Goal: Task Accomplishment & Management: Use online tool/utility

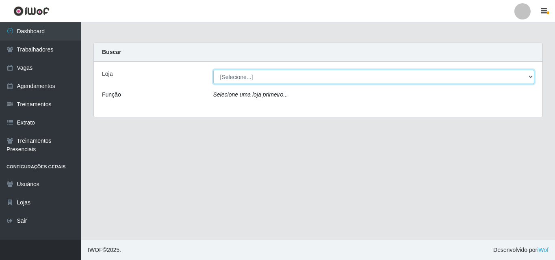
click at [244, 78] on select "[Selecione...] Castelinho Supermercado" at bounding box center [373, 77] width 321 height 14
select select "377"
click at [213, 70] on select "[Selecione...] Castelinho Supermercado" at bounding box center [373, 77] width 321 height 14
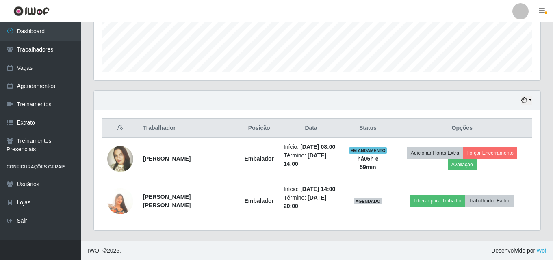
scroll to position [219, 0]
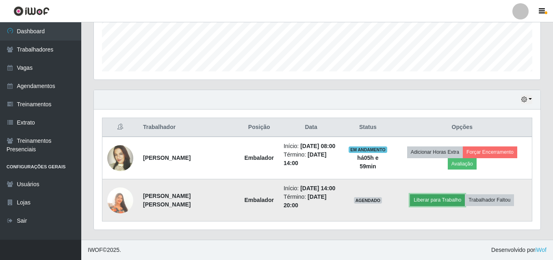
click at [427, 199] on button "Liberar para Trabalho" at bounding box center [437, 200] width 55 height 11
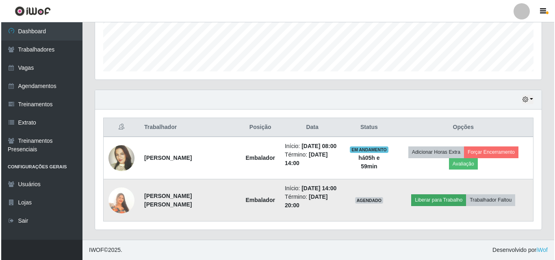
scroll to position [169, 442]
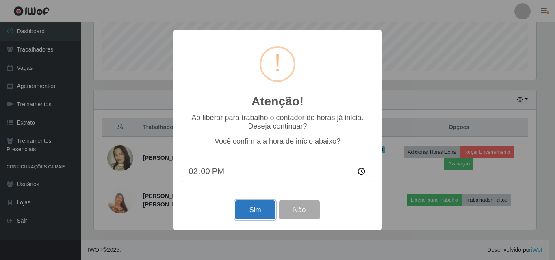
click at [241, 212] on button "Sim" at bounding box center [254, 210] width 39 height 19
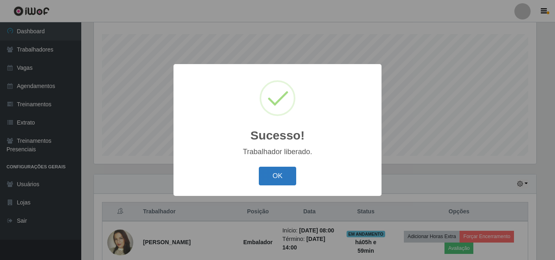
click at [264, 173] on button "OK" at bounding box center [278, 176] width 38 height 19
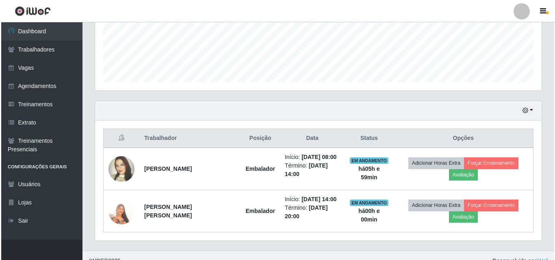
scroll to position [219, 0]
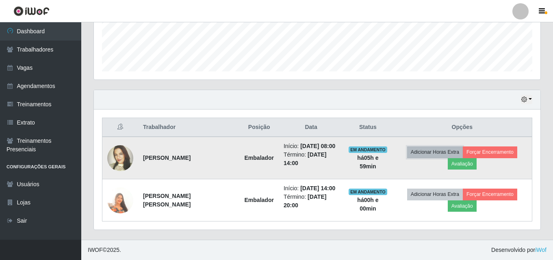
click at [432, 156] on button "Adicionar Horas Extra" at bounding box center [435, 152] width 56 height 11
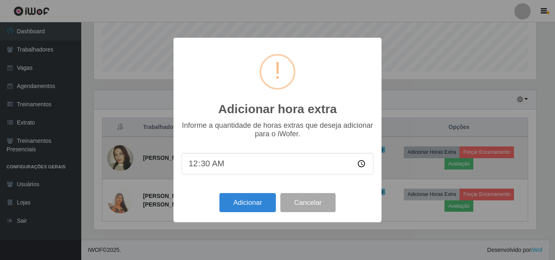
scroll to position [169, 442]
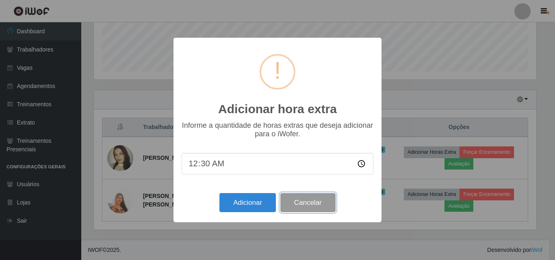
click at [319, 203] on button "Cancelar" at bounding box center [307, 202] width 55 height 19
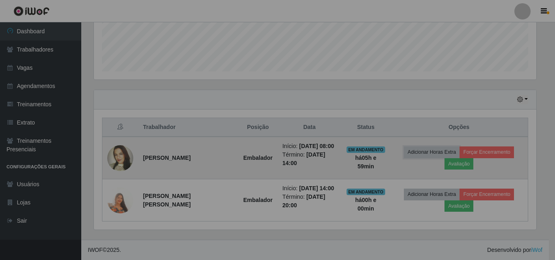
scroll to position [169, 447]
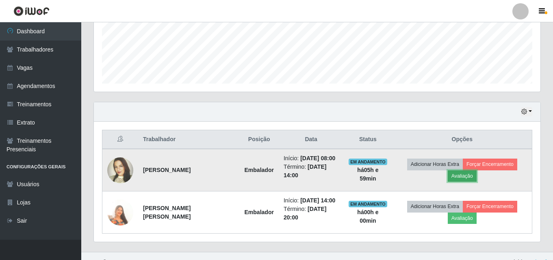
click at [459, 178] on button "Avaliação" at bounding box center [462, 176] width 29 height 11
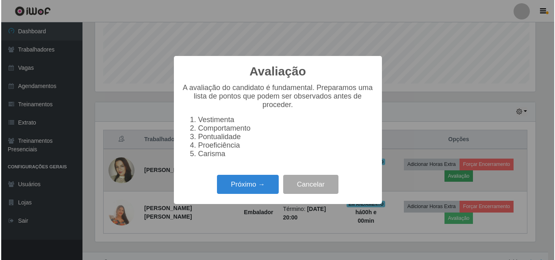
scroll to position [169, 442]
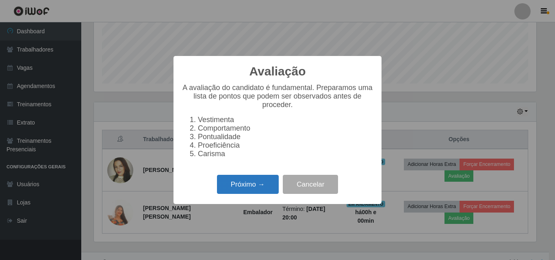
click at [226, 192] on button "Próximo →" at bounding box center [248, 184] width 62 height 19
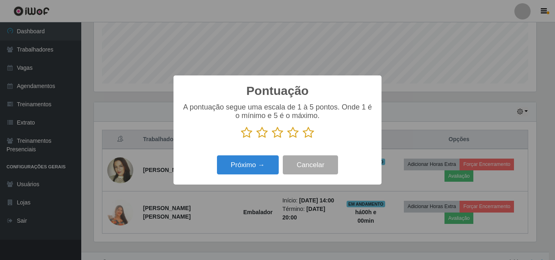
scroll to position [406117, 405843]
click at [242, 164] on button "Próximo →" at bounding box center [248, 165] width 62 height 19
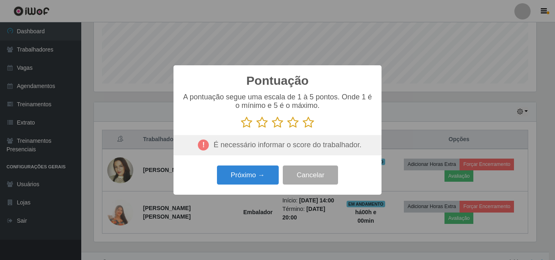
click at [301, 124] on p at bounding box center [278, 123] width 192 height 12
click at [307, 124] on icon at bounding box center [308, 123] width 11 height 12
click at [303, 129] on input "radio" at bounding box center [303, 129] width 0 height 0
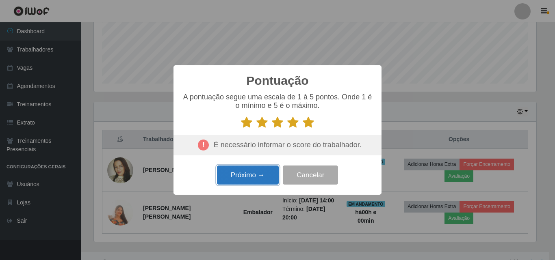
click at [260, 176] on button "Próximo →" at bounding box center [248, 175] width 62 height 19
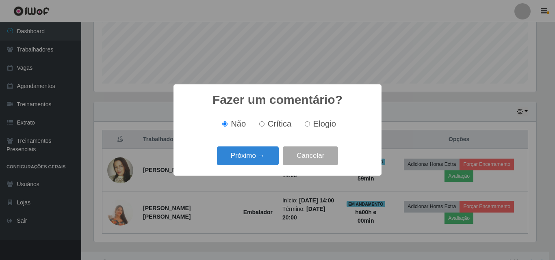
click at [317, 116] on div "Não Crítica Elogio" at bounding box center [278, 124] width 192 height 24
click at [317, 128] on span "Elogio" at bounding box center [324, 123] width 23 height 9
click at [310, 127] on input "Elogio" at bounding box center [307, 123] width 5 height 5
radio input "true"
drag, startPoint x: 264, startPoint y: 144, endPoint x: 263, endPoint y: 149, distance: 5.3
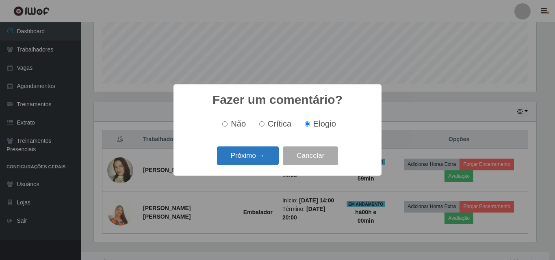
click at [264, 144] on div "Fazer um comentário? × Não Crítica Elogio Próximo → Cancelar" at bounding box center [277, 130] width 208 height 91
click at [262, 152] on button "Próximo →" at bounding box center [248, 156] width 62 height 19
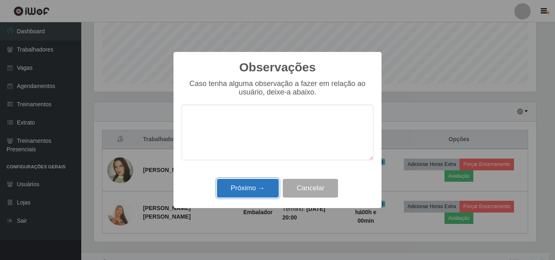
click at [262, 188] on button "Próximo →" at bounding box center [248, 188] width 62 height 19
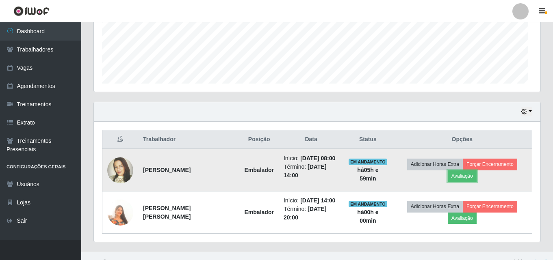
scroll to position [169, 447]
click at [494, 166] on button "Forçar Encerramento" at bounding box center [490, 164] width 54 height 11
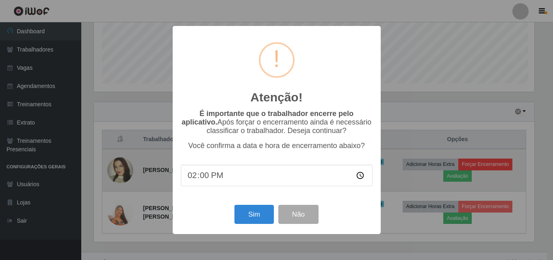
scroll to position [169, 442]
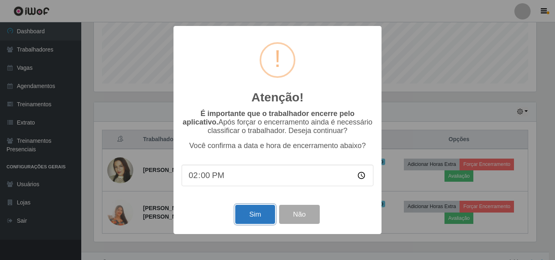
click at [252, 217] on button "Sim" at bounding box center [254, 214] width 39 height 19
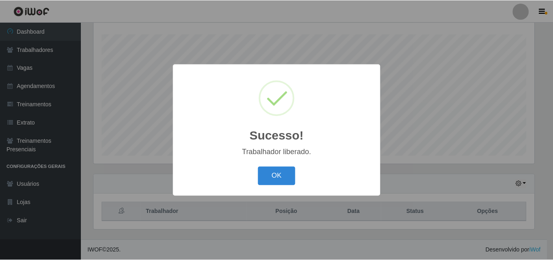
scroll to position [0, 0]
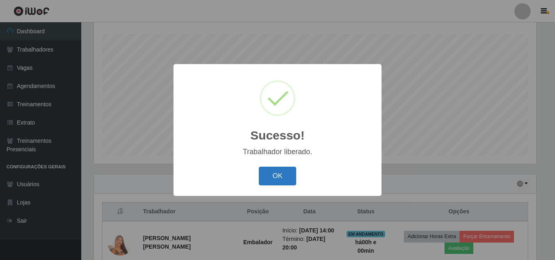
click at [284, 183] on button "OK" at bounding box center [278, 176] width 38 height 19
